Goal: Check status: Check status

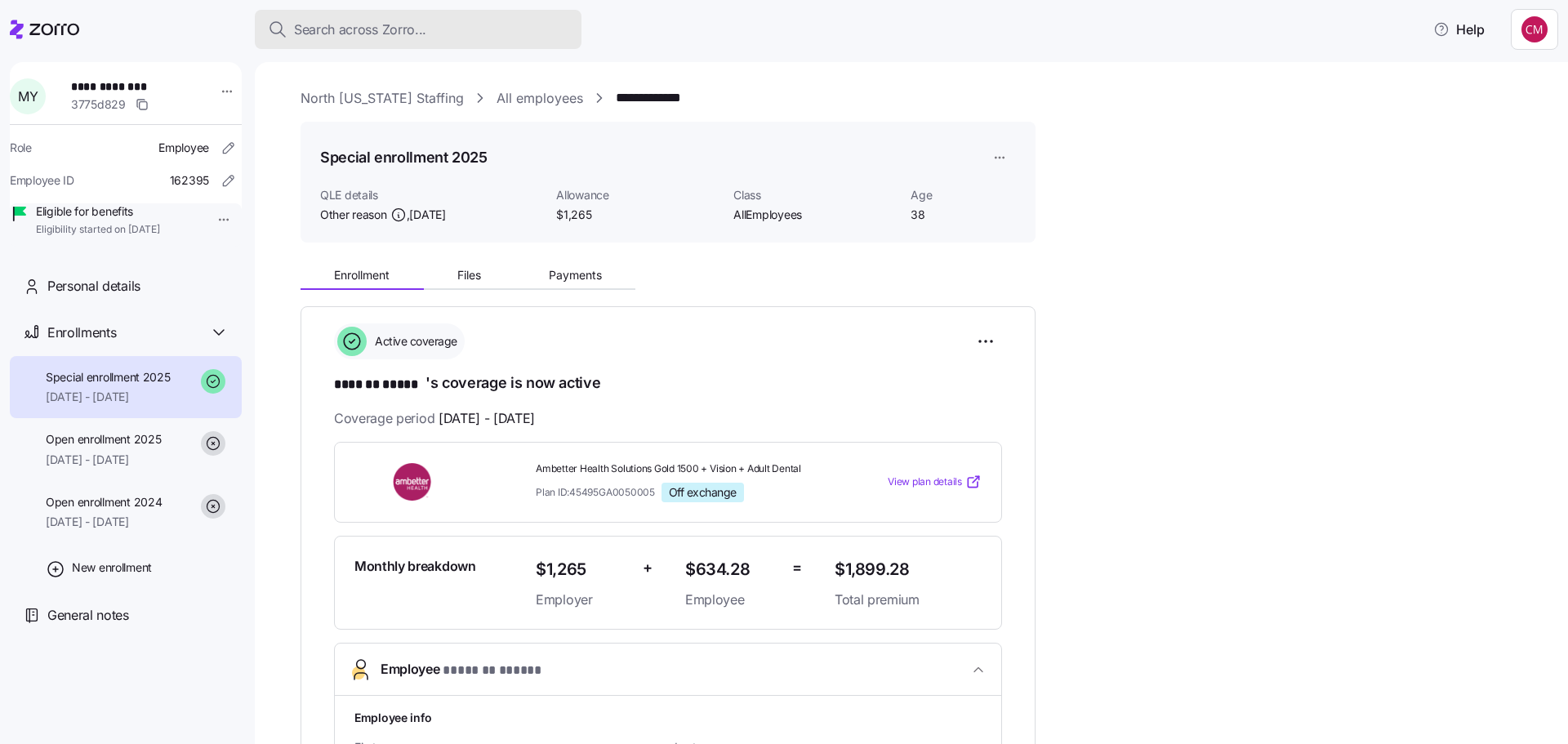
click at [353, 28] on span "Search across Zorro..." at bounding box center [360, 30] width 133 height 21
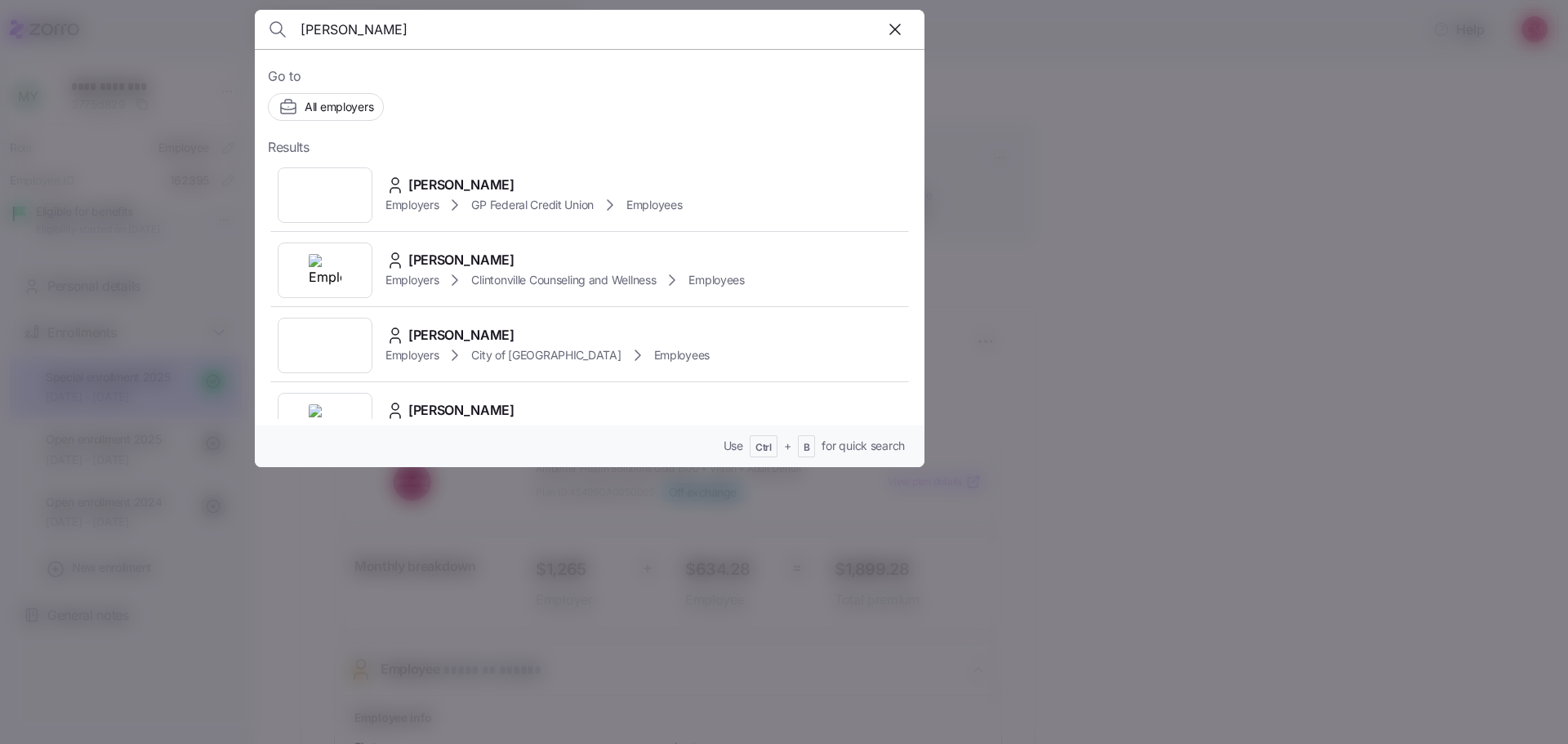
type input "[PERSON_NAME]"
click at [313, 192] on img at bounding box center [325, 195] width 32 height 32
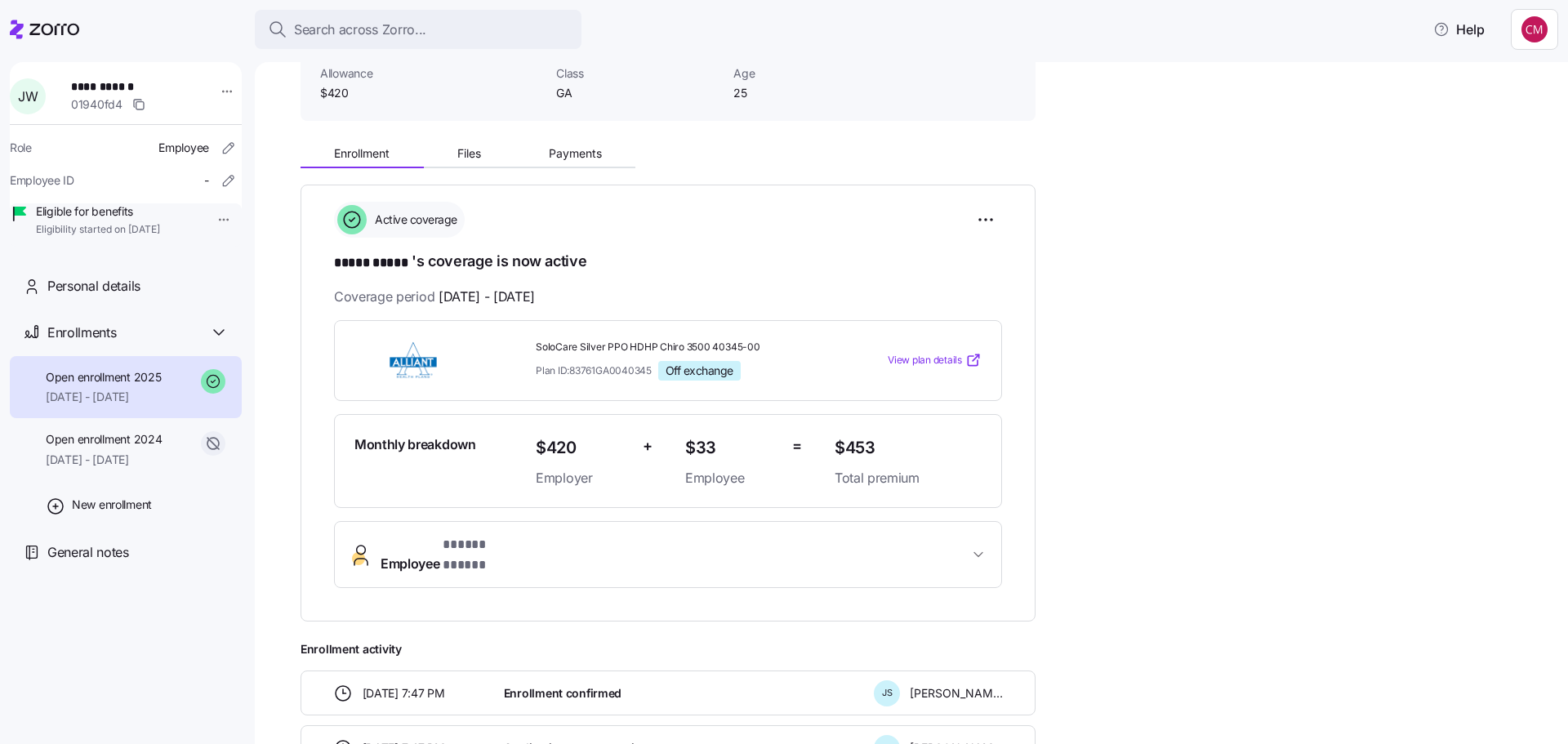
scroll to position [286, 0]
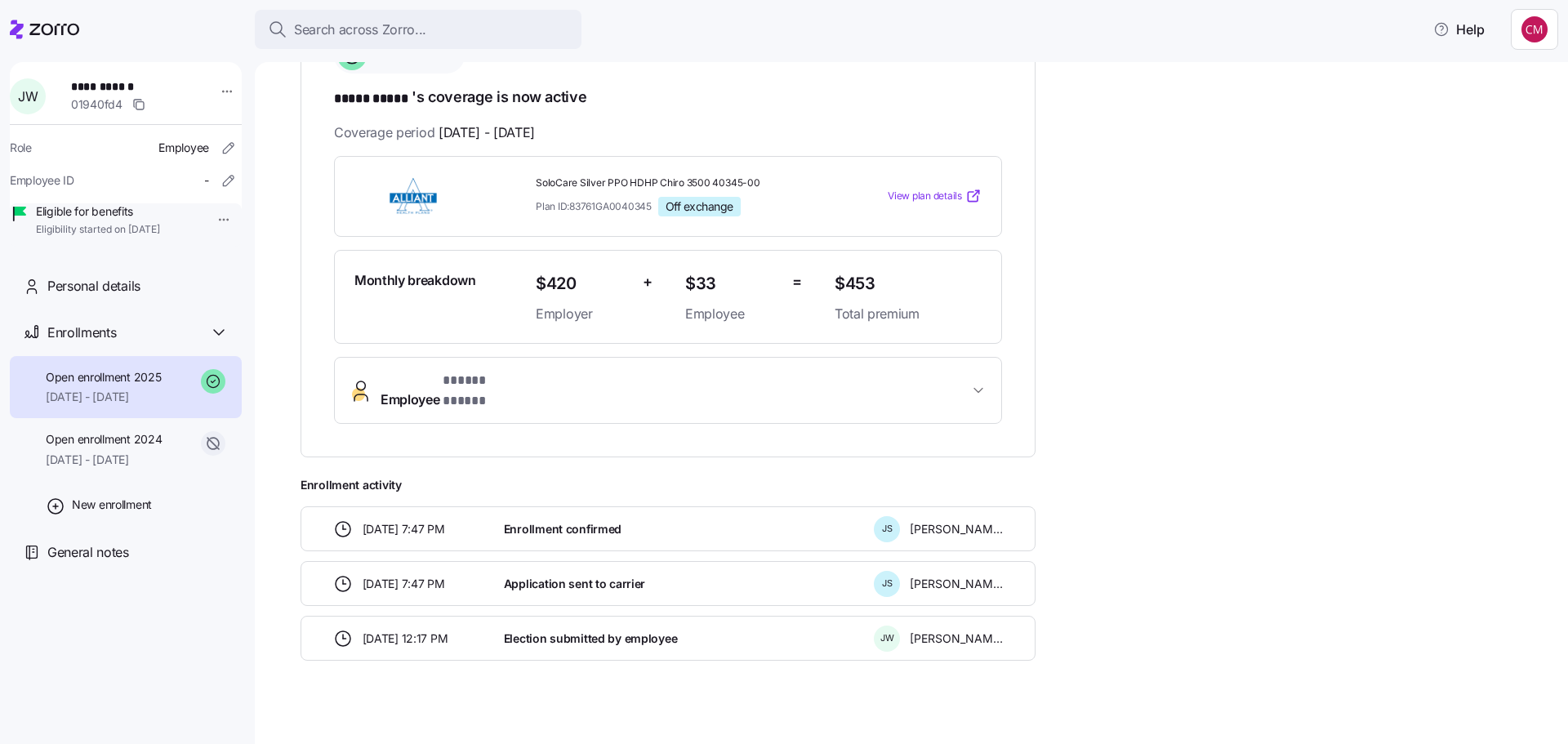
click at [821, 384] on span "Employee * ***** ***** *" at bounding box center [674, 390] width 588 height 39
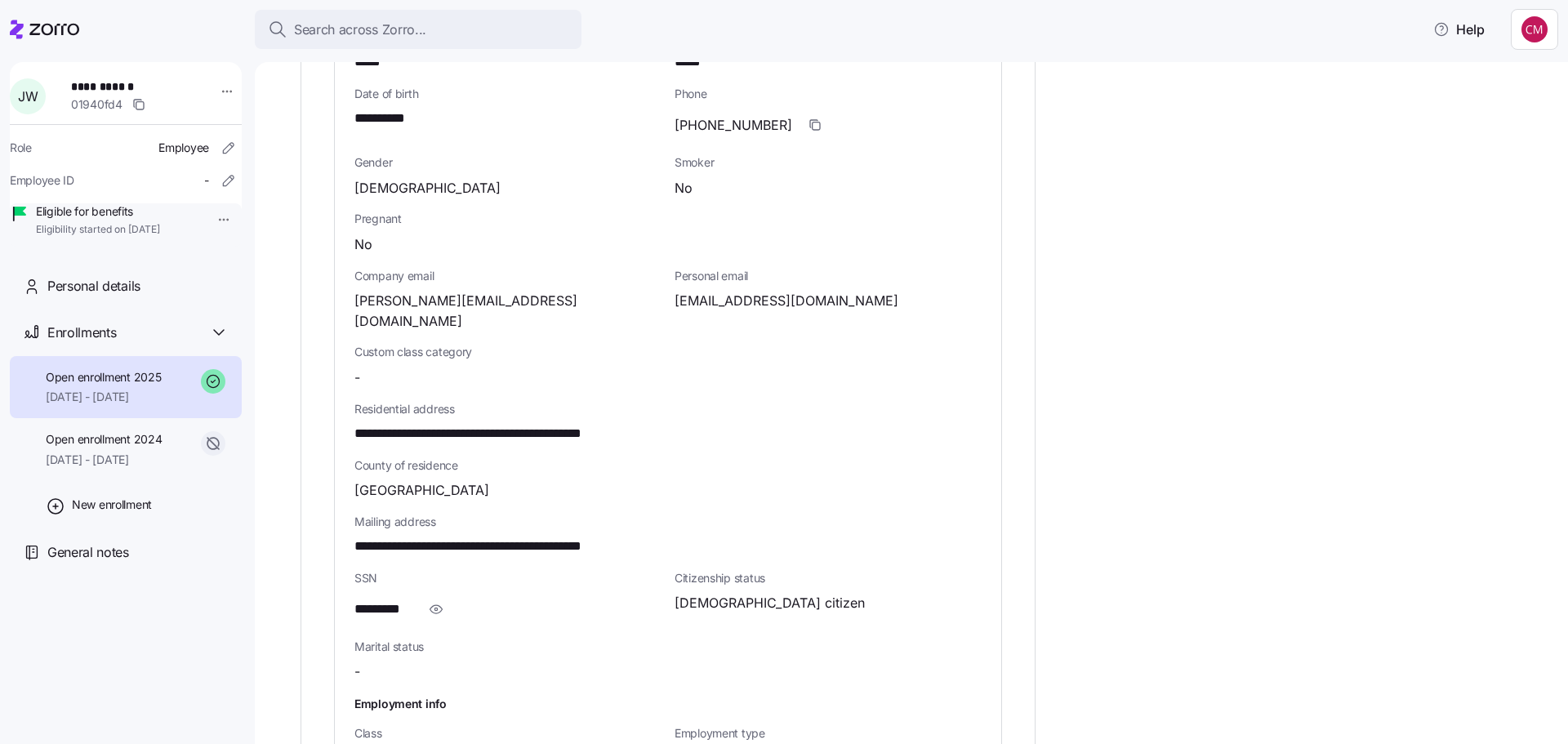
scroll to position [858, 0]
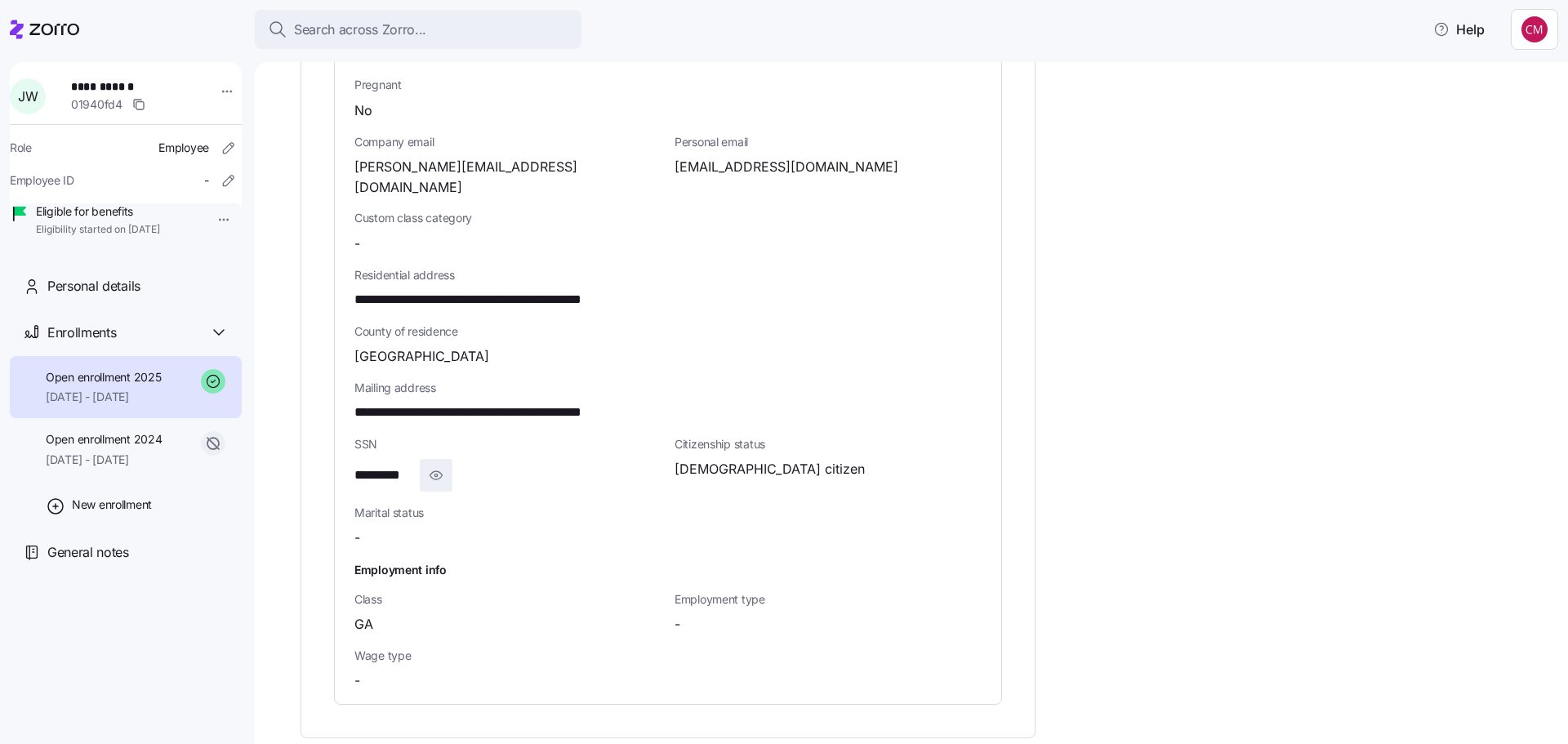
click at [440, 465] on icon "button" at bounding box center [436, 475] width 16 height 20
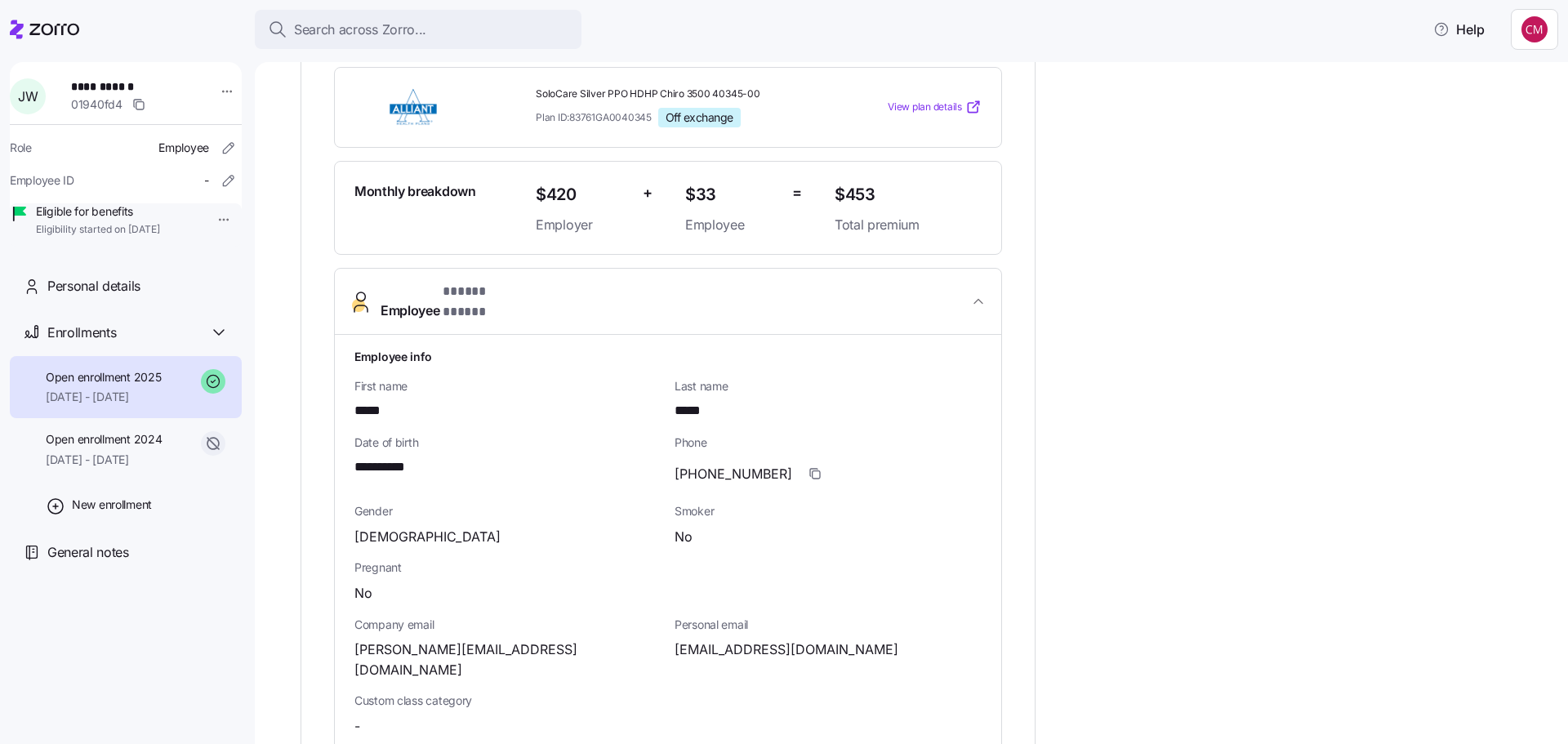
scroll to position [368, 0]
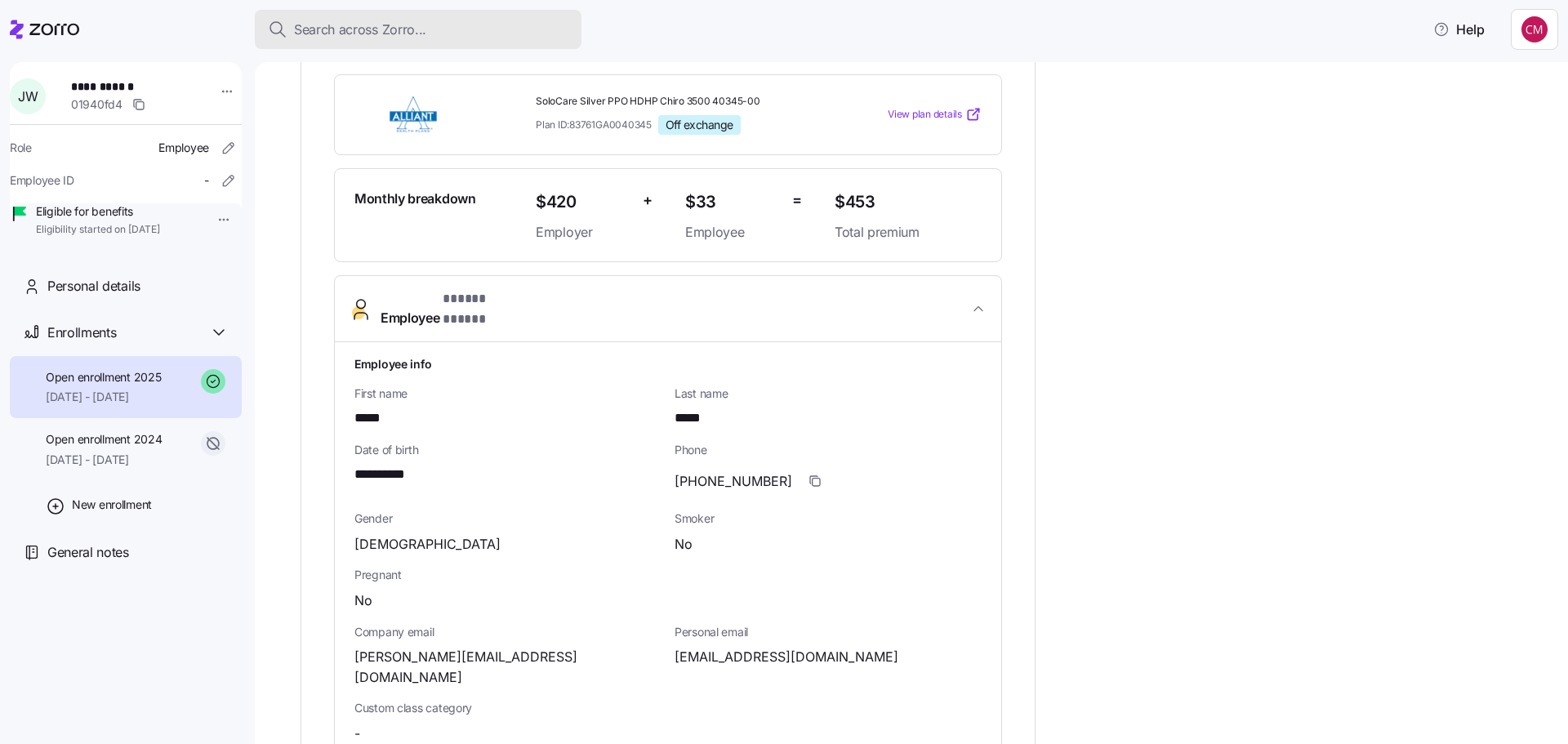
click at [314, 45] on button "Search across Zorro..." at bounding box center [418, 29] width 326 height 39
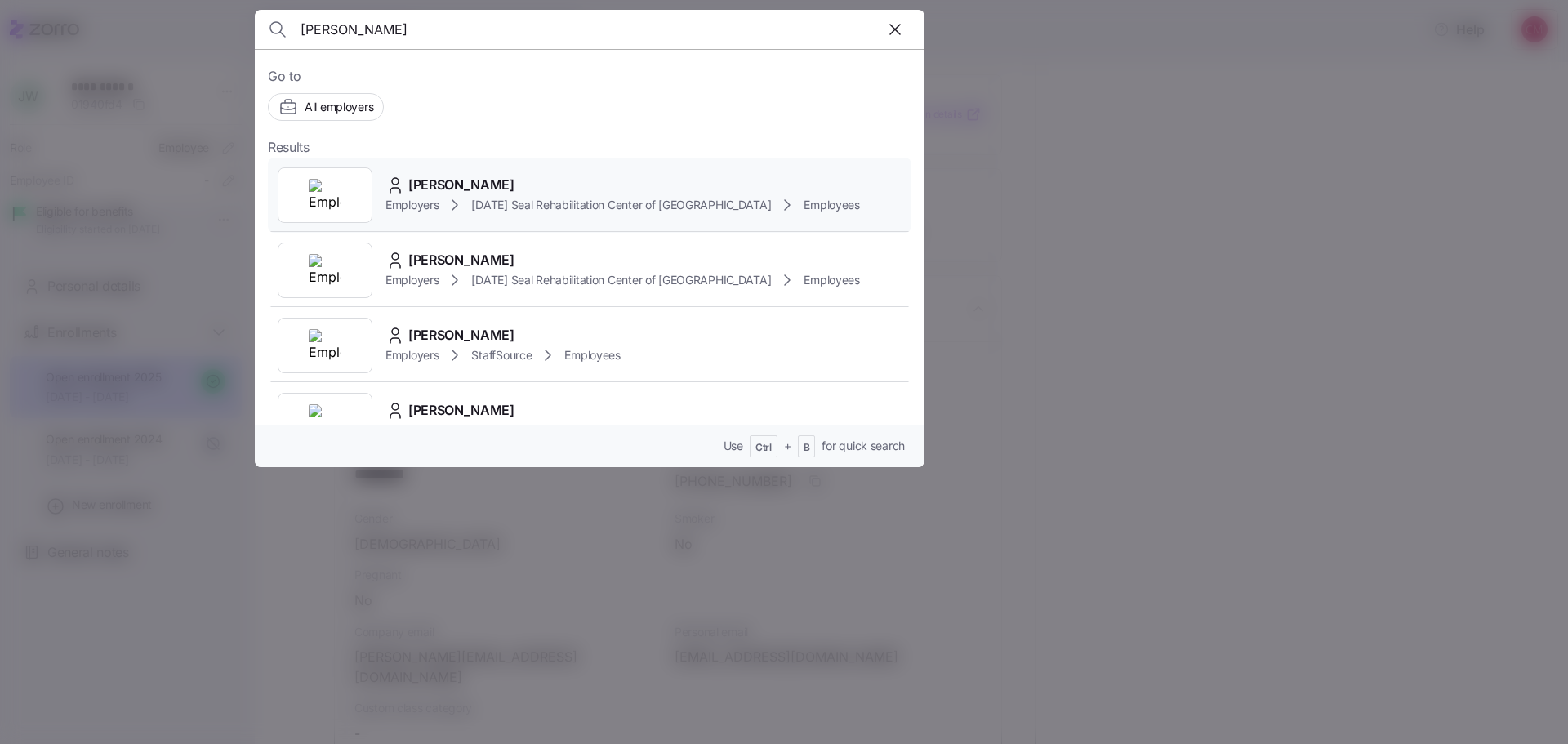
type input "[PERSON_NAME]"
drag, startPoint x: 298, startPoint y: 199, endPoint x: 310, endPoint y: 209, distance: 15.6
click at [310, 209] on div at bounding box center [325, 196] width 95 height 56
